Goal: Ask a question

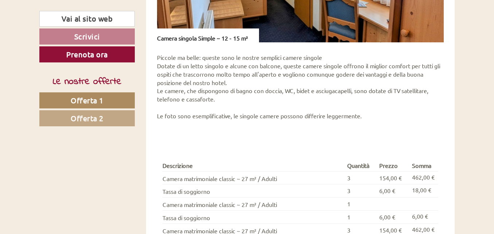
scroll to position [860, 0]
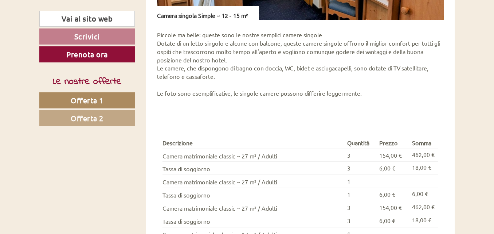
drag, startPoint x: 497, startPoint y: 52, endPoint x: 486, endPoint y: 27, distance: 27.2
click at [78, 117] on span "Offerta 2" at bounding box center [87, 117] width 33 height 9
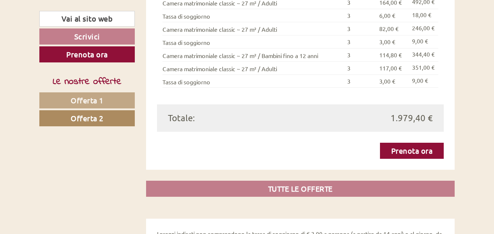
scroll to position [576, 0]
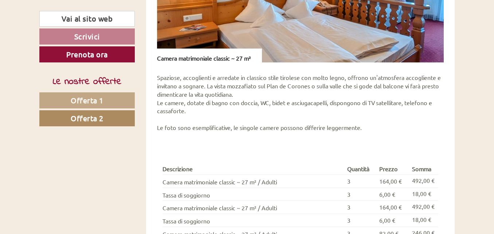
drag, startPoint x: 498, startPoint y: 206, endPoint x: 470, endPoint y: 28, distance: 180.0
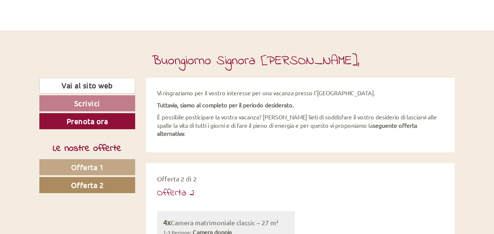
scroll to position [235, 0]
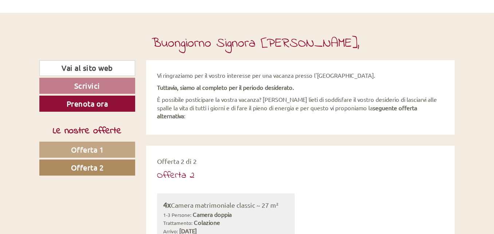
drag, startPoint x: 496, startPoint y: 25, endPoint x: 324, endPoint y: 158, distance: 217.5
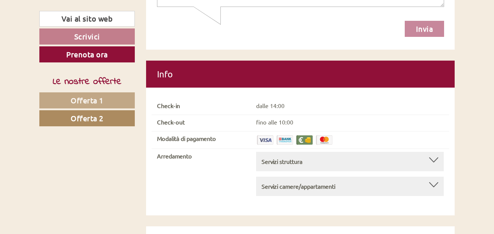
scroll to position [2295, 0]
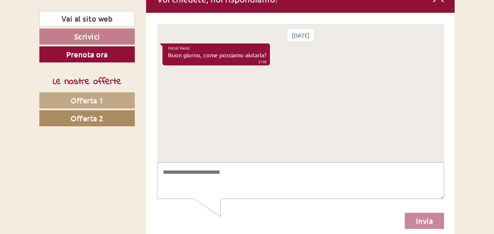
scroll to position [2103, 0]
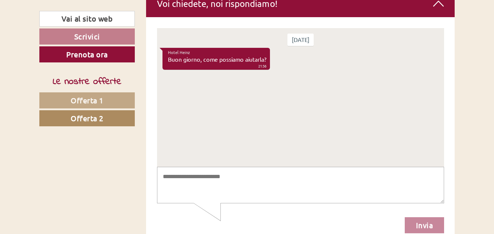
click at [176, 181] on textarea at bounding box center [300, 185] width 287 height 37
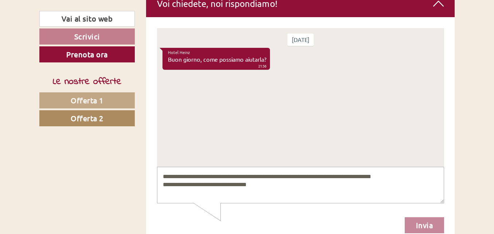
paste textarea "**********"
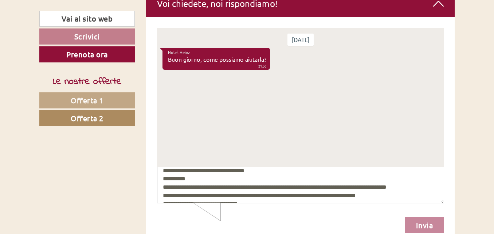
scroll to position [19, 0]
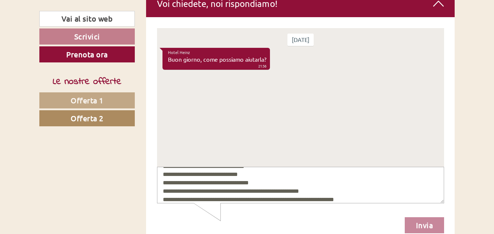
click at [286, 190] on textarea "**********" at bounding box center [300, 185] width 287 height 37
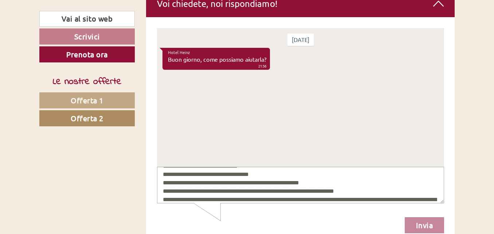
scroll to position [35, 0]
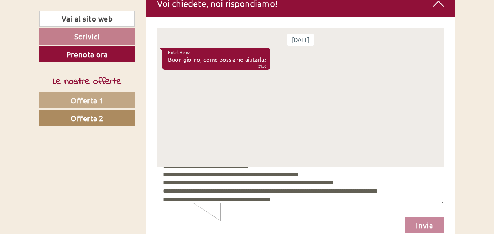
type textarea "**********"
click at [422, 224] on button "Invia" at bounding box center [425, 225] width 40 height 16
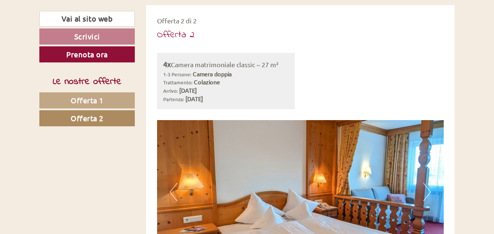
scroll to position [350, 0]
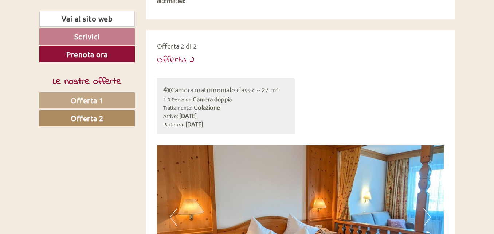
drag, startPoint x: 494, startPoint y: 49, endPoint x: 491, endPoint y: 113, distance: 63.9
click at [74, 37] on link "Scrivici" at bounding box center [87, 36] width 96 height 16
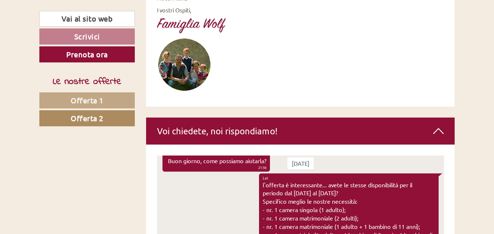
scroll to position [2053, 0]
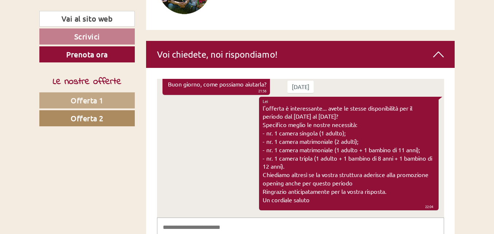
click at [86, 105] on link "Offerta 1" at bounding box center [87, 100] width 96 height 16
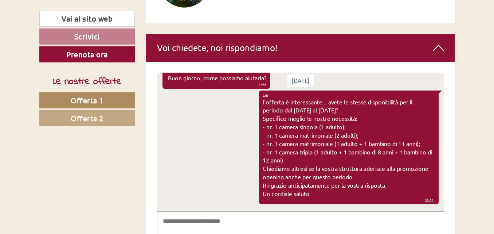
scroll to position [2429, 0]
